Goal: Information Seeking & Learning: Learn about a topic

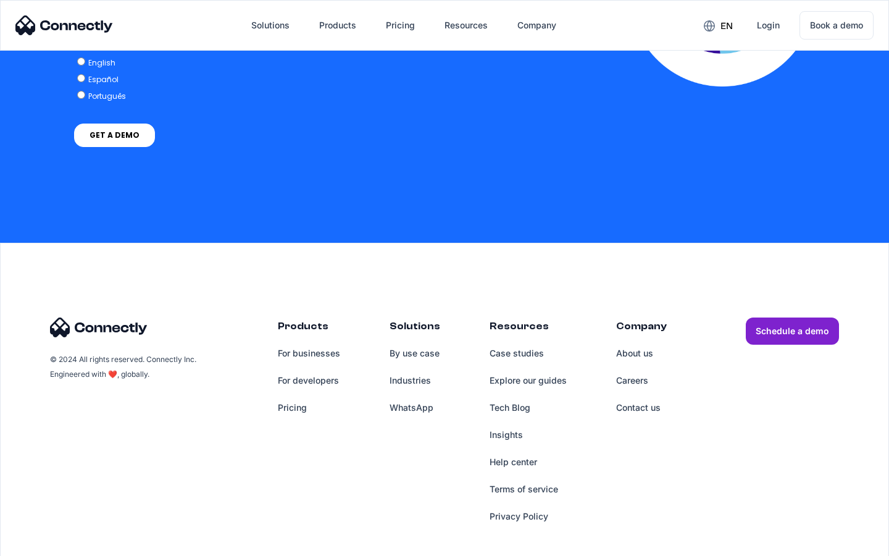
scroll to position [2629, 0]
